Goal: Information Seeking & Learning: Find specific fact

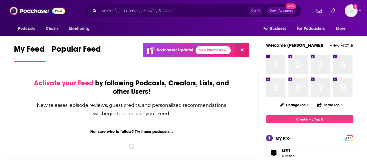
click at [121, 11] on input "Search podcasts, credits, & more..." at bounding box center [174, 10] width 150 height 9
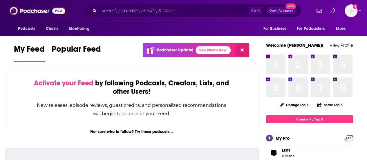
click at [121, 11] on input "Search podcasts, credits, & more..." at bounding box center [174, 10] width 150 height 9
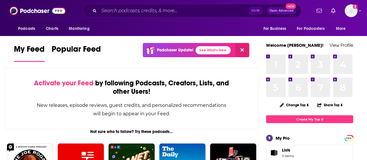
click at [108, 10] on input "Search podcasts, credits, & more..." at bounding box center [174, 10] width 150 height 9
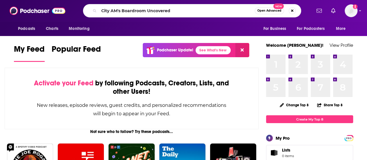
type input "City AM's Boardroom Uncovered"
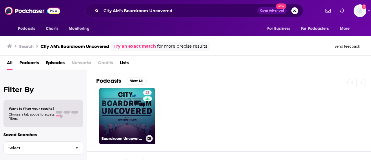
click at [132, 118] on link "21 Boardroom Uncovered" at bounding box center [127, 116] width 56 height 56
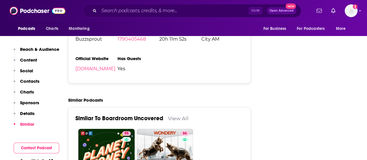
scroll to position [682, 0]
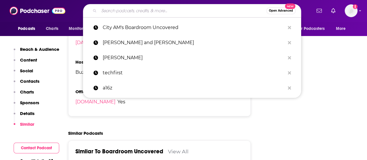
click at [105, 10] on input "Search podcasts, credits, & more..." at bounding box center [182, 10] width 167 height 9
paste input "Times Radio's CEO of the Week"
type input "Times Radio's CEO of the Week"
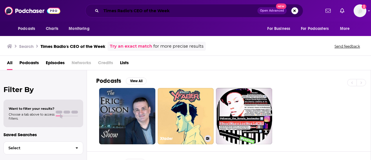
click at [133, 11] on input "Times Radio's CEO of the Week" at bounding box center [179, 10] width 156 height 9
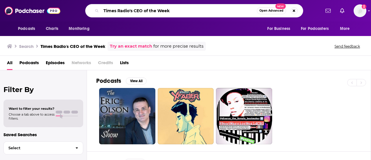
click at [133, 11] on input "Times Radio's CEO of the Week" at bounding box center [179, 10] width 156 height 9
type input "CEO of the Week"
